Goal: Transaction & Acquisition: Purchase product/service

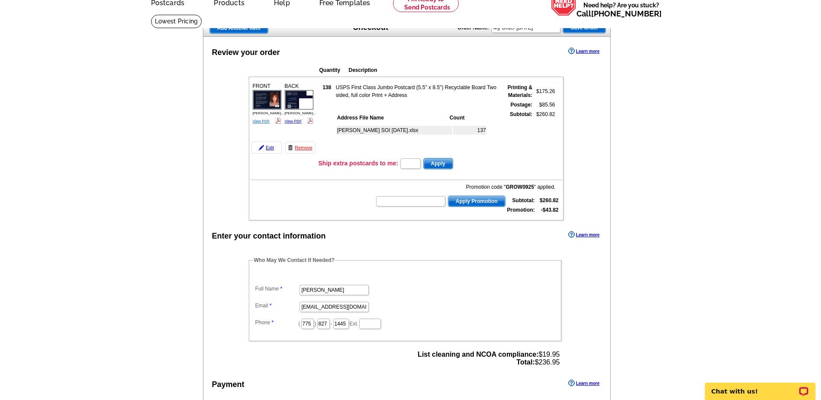
click at [261, 122] on link "View PDF" at bounding box center [261, 121] width 17 height 4
click at [298, 121] on link "View PDF" at bounding box center [293, 121] width 17 height 4
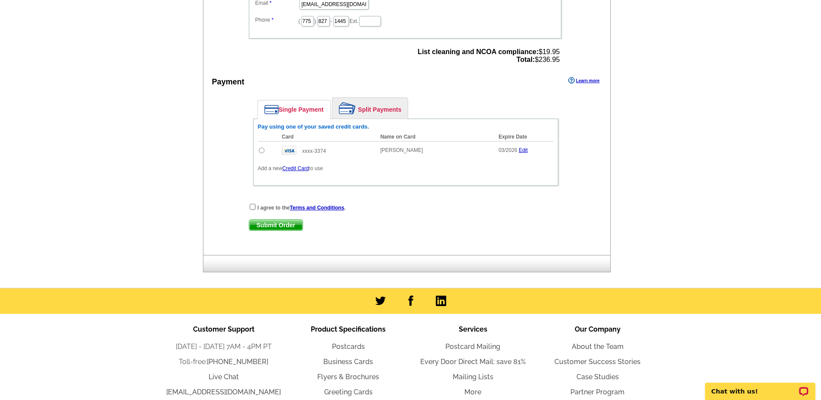
scroll to position [346, 0]
click at [249, 205] on div "I agree to the Terms and Conditions ." at bounding box center [406, 207] width 314 height 9
click at [264, 150] on input "radio" at bounding box center [262, 150] width 6 height 6
radio input "true"
click at [253, 206] on input "checkbox" at bounding box center [253, 206] width 6 height 6
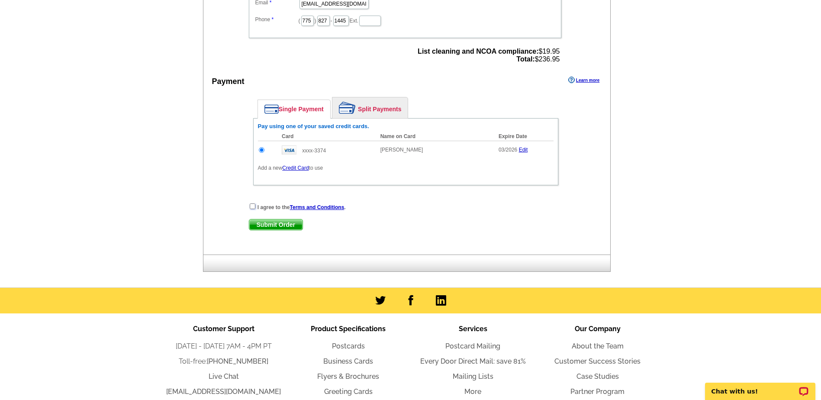
checkbox input "true"
click at [264, 222] on span "Submit Order" at bounding box center [275, 224] width 53 height 10
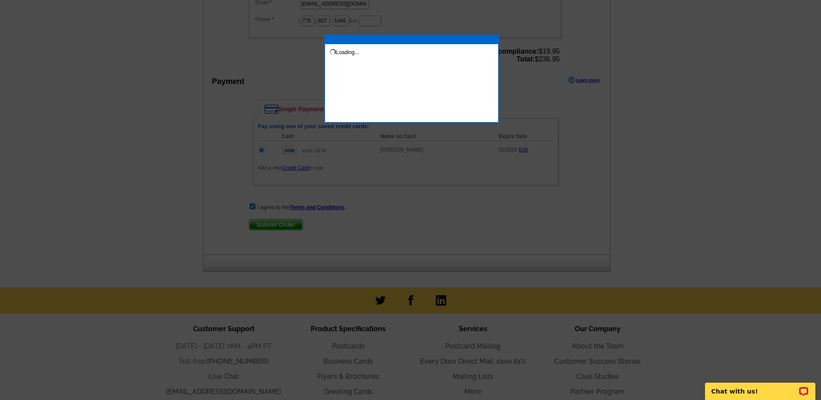
drag, startPoint x: 361, startPoint y: 70, endPoint x: 368, endPoint y: 73, distance: 8.5
click at [361, 70] on div "Loading..." at bounding box center [411, 79] width 175 height 88
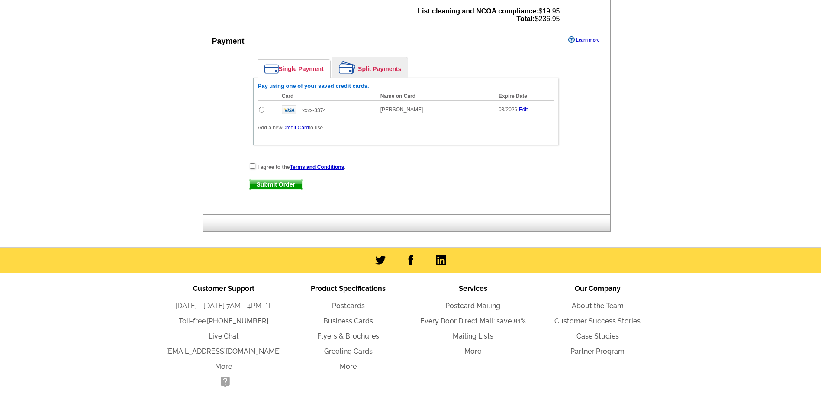
scroll to position [390, 0]
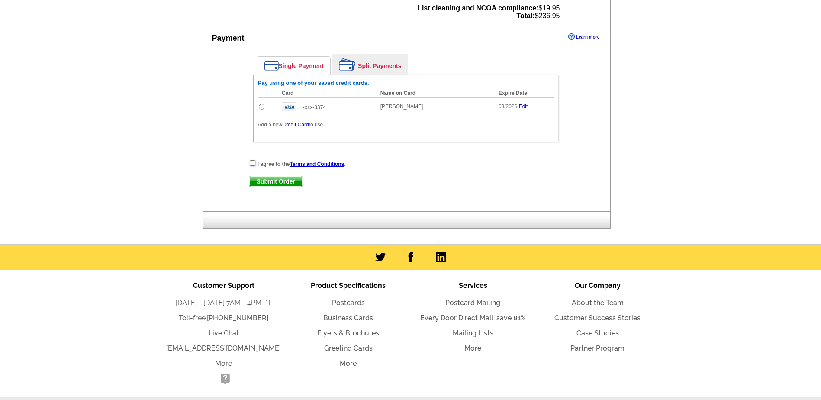
click at [253, 163] on input "checkbox" at bounding box center [253, 163] width 6 height 6
checkbox input "true"
click at [260, 107] on input "radio" at bounding box center [262, 107] width 6 height 6
radio input "true"
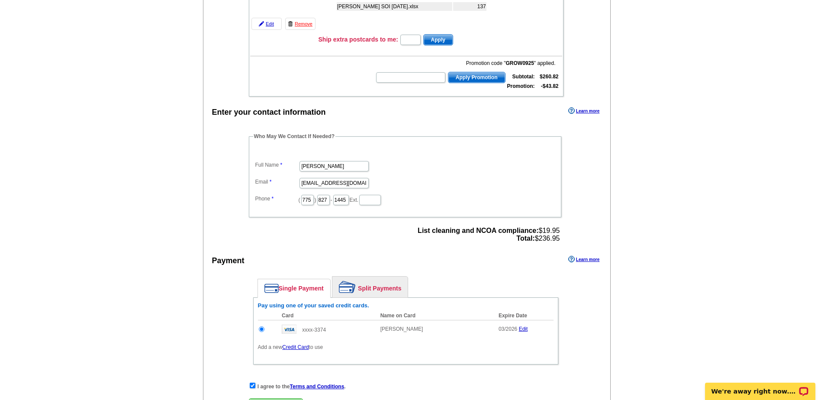
scroll to position [43, 0]
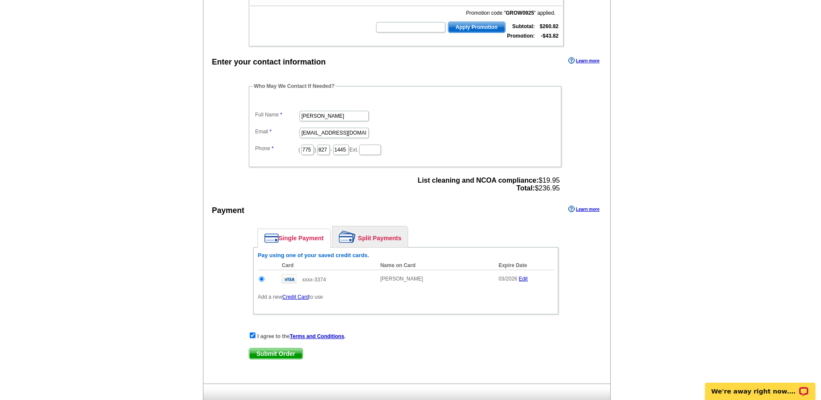
scroll to position [303, 0]
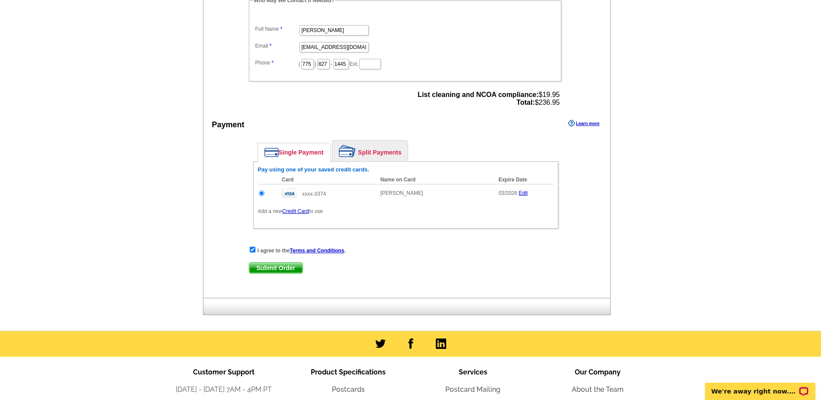
click at [291, 269] on span "Submit Order" at bounding box center [275, 268] width 53 height 10
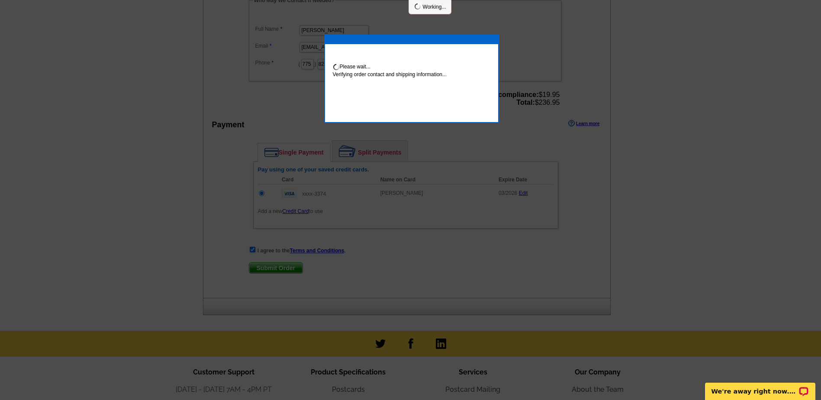
scroll to position [300, 0]
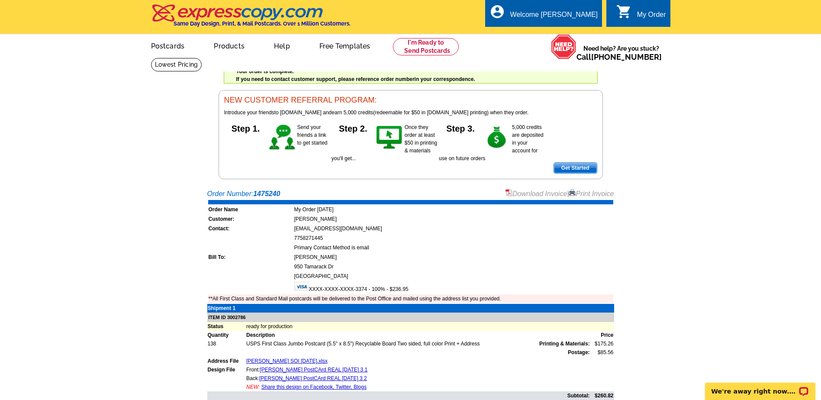
drag, startPoint x: 602, startPoint y: 195, endPoint x: 71, endPoint y: 352, distance: 553.1
click at [602, 194] on link "Print Invoice" at bounding box center [591, 193] width 45 height 7
click at [695, 168] on div "Welcome back Robin My Account Logout local_phone Same Day Design, Print, & Mail…" at bounding box center [410, 89] width 821 height 179
